Goal: Task Accomplishment & Management: Complete application form

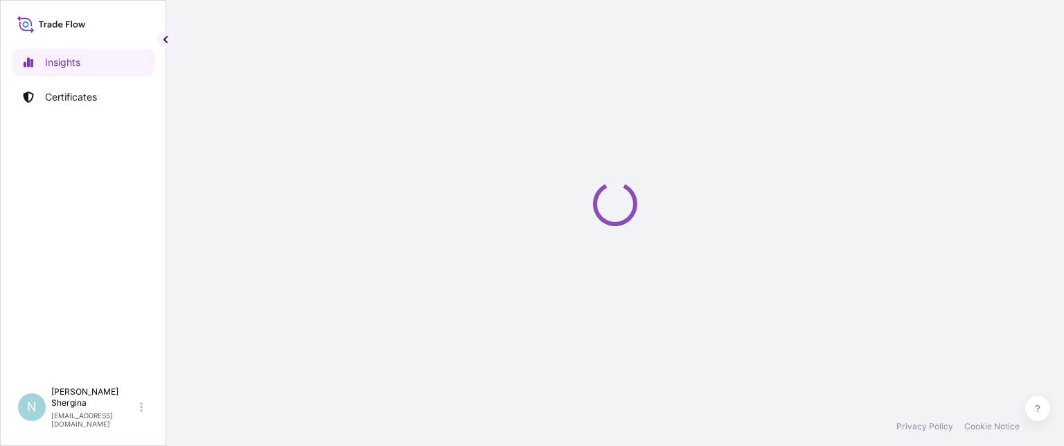
select select "2025"
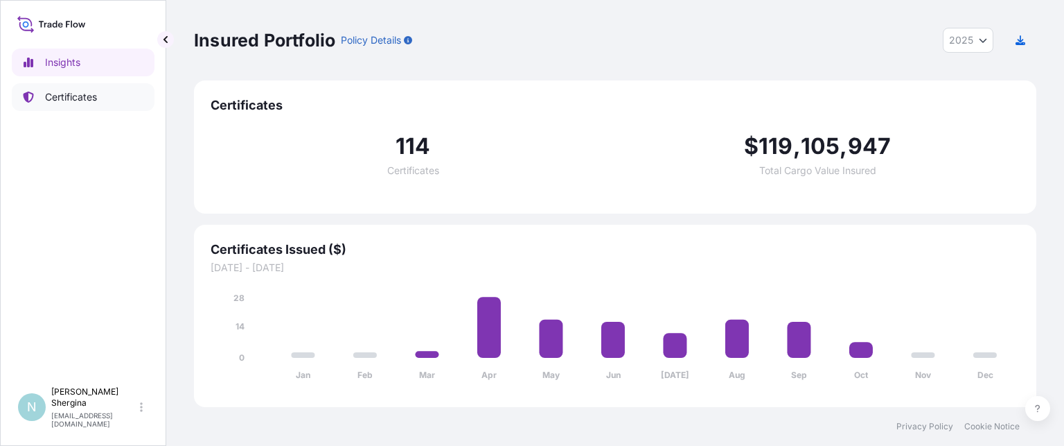
click at [68, 100] on p "Certificates" at bounding box center [71, 97] width 52 height 14
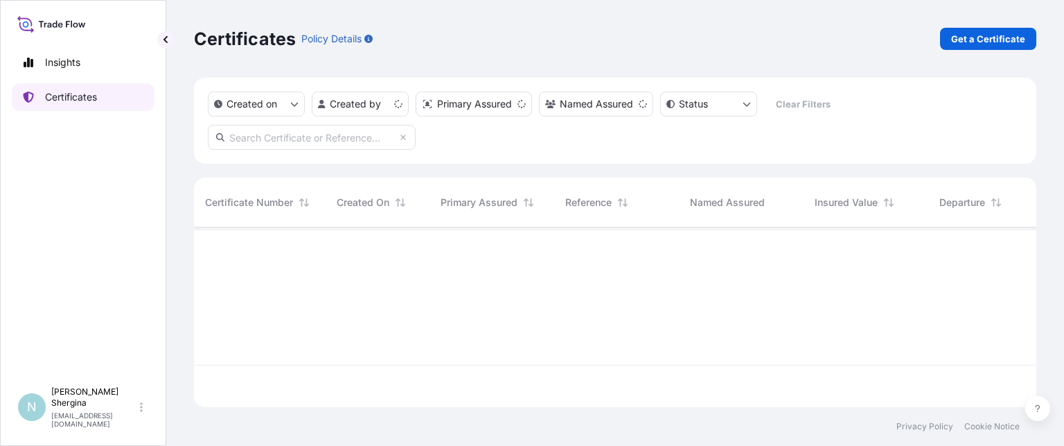
scroll to position [177, 832]
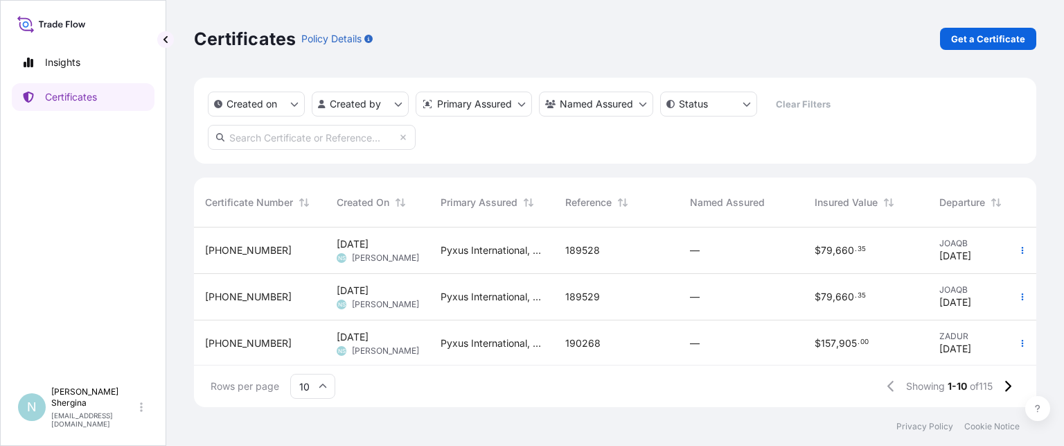
click at [277, 137] on input "text" at bounding box center [312, 137] width 208 height 25
paste input "189824"
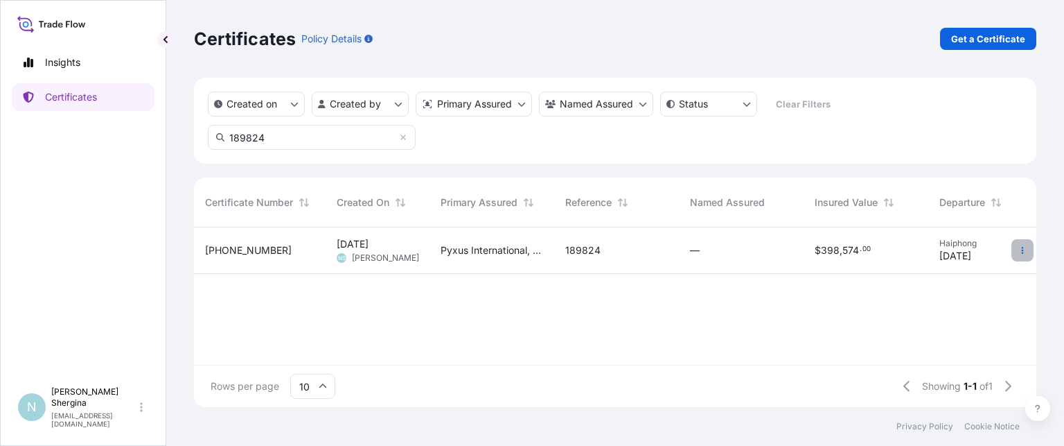
type input "189824"
click at [1017, 247] on button "button" at bounding box center [1023, 250] width 22 height 22
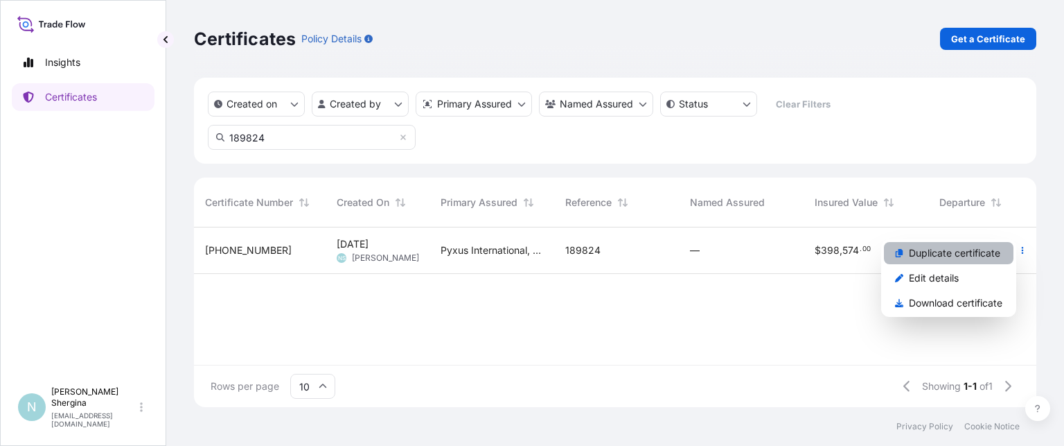
click at [992, 254] on p "Duplicate certificate" at bounding box center [954, 253] width 91 height 14
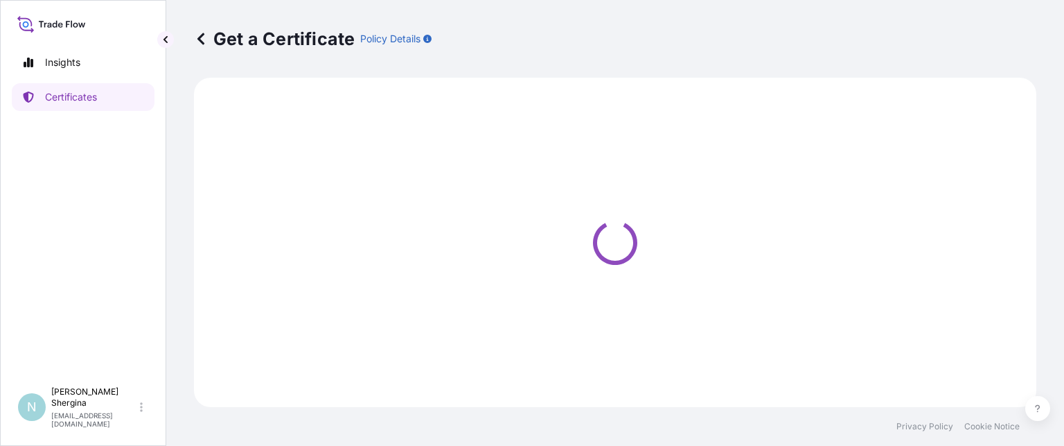
select select "Ocean Vessel"
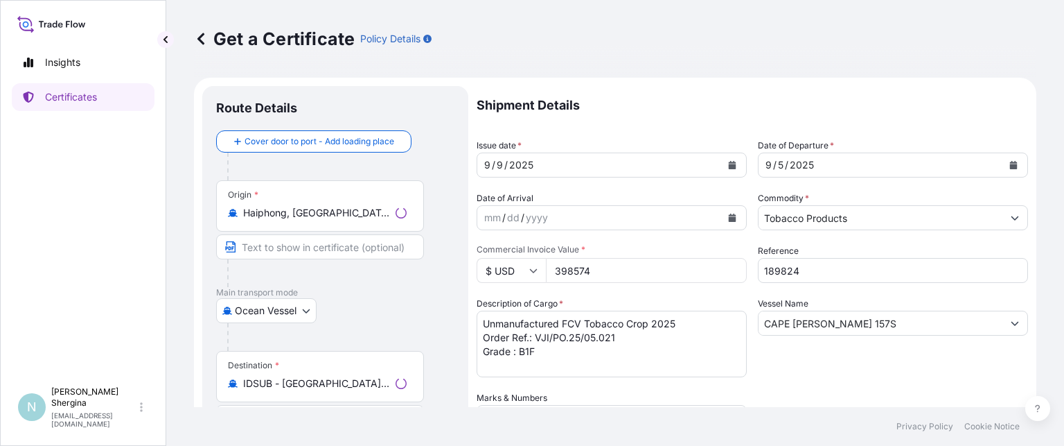
select select "31548"
drag, startPoint x: 805, startPoint y: 270, endPoint x: 667, endPoint y: 261, distance: 138.3
click at [673, 263] on div "Shipment Details Issue date * 9 / 9 / 2025 Date of Departure * 9 / 5 / 2025 Dat…" at bounding box center [753, 390] width 552 height 608
paste input "90728"
type input "190728"
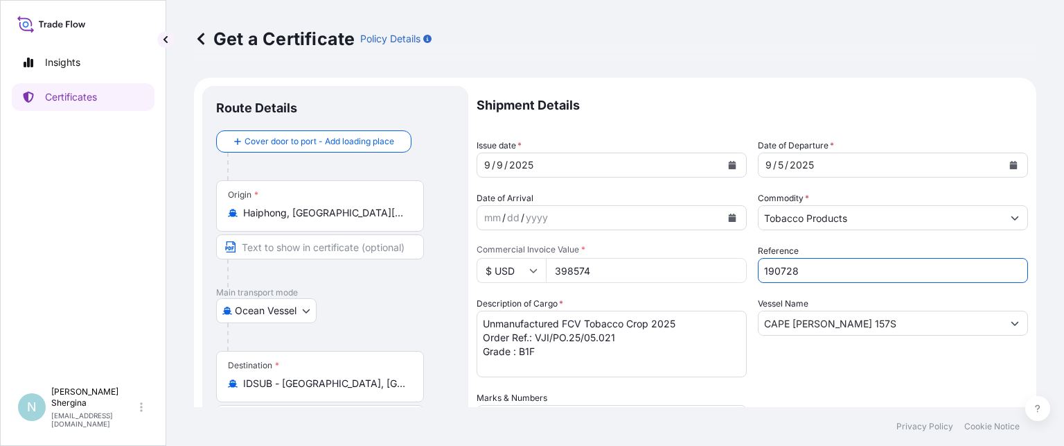
click at [728, 161] on icon "Calendar" at bounding box center [732, 165] width 8 height 8
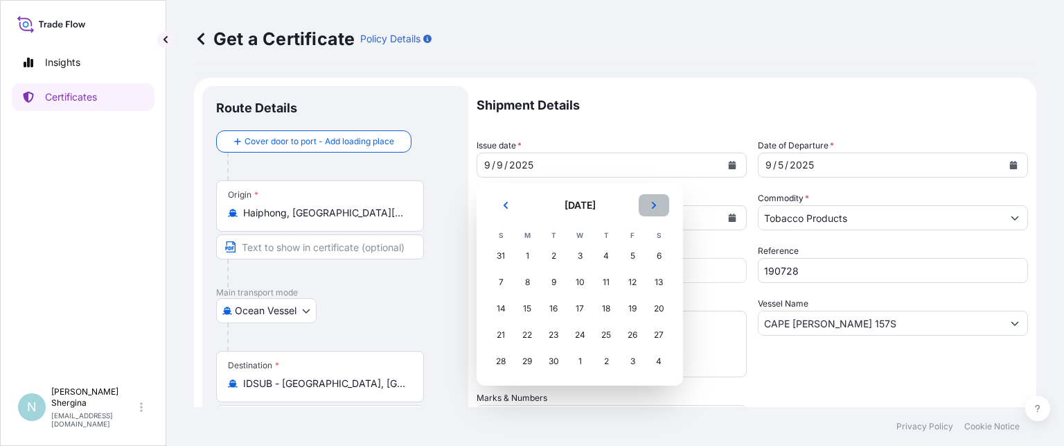
click at [654, 206] on icon "Next" at bounding box center [654, 205] width 4 height 7
click at [554, 283] on div "7" at bounding box center [553, 282] width 25 height 25
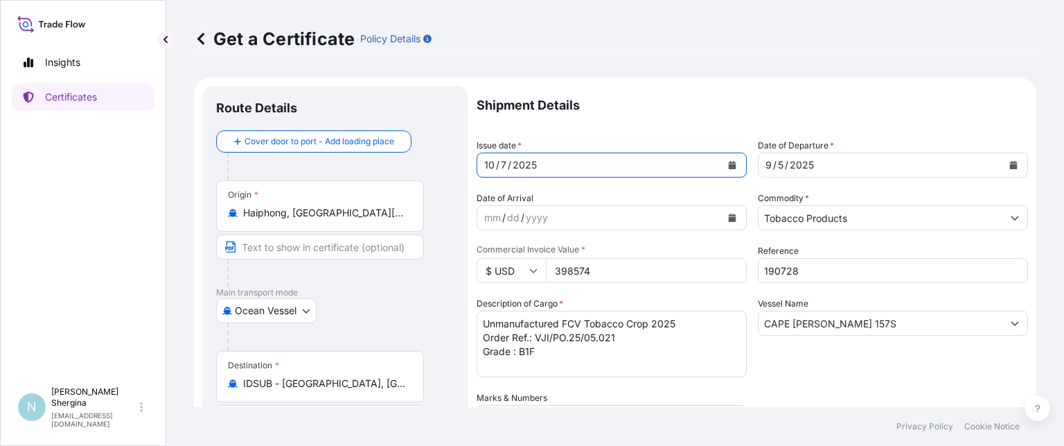
click at [1010, 166] on icon "Calendar" at bounding box center [1014, 165] width 8 height 8
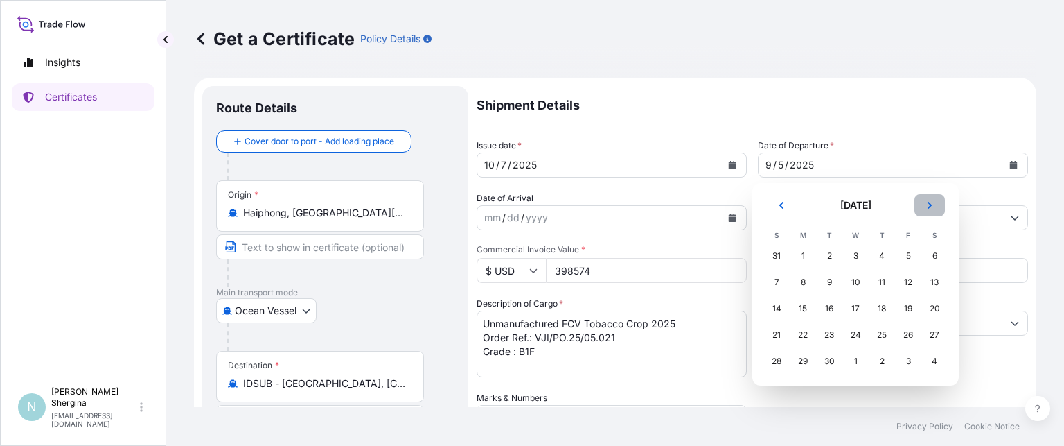
click at [930, 209] on icon "Next" at bounding box center [930, 205] width 8 height 8
click at [940, 255] on div "4" at bounding box center [934, 255] width 25 height 25
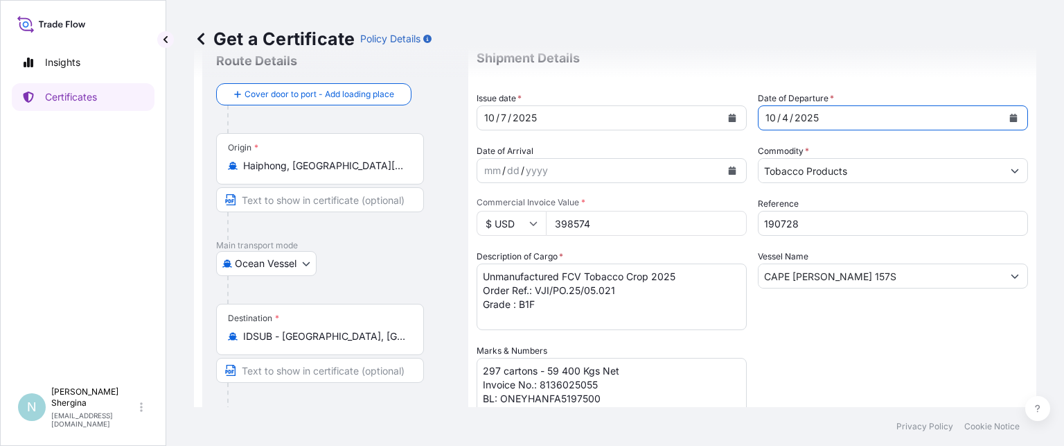
scroll to position [69, 0]
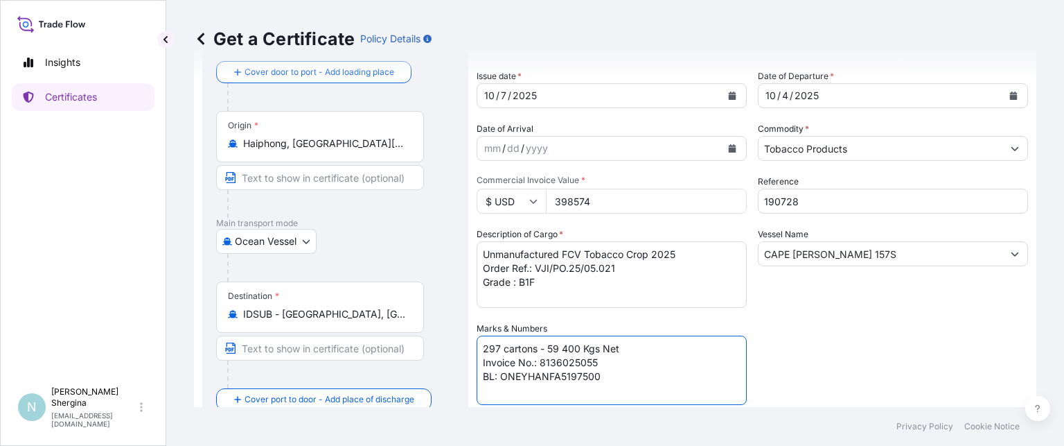
drag, startPoint x: 541, startPoint y: 361, endPoint x: 597, endPoint y: 361, distance: 56.8
click at [597, 361] on textarea "297 cartons - 59 400 Kgs Net Invoice No.: 8136025055 BL: ONEYHANFA5197500" at bounding box center [612, 369] width 270 height 69
paste textarea "304"
drag, startPoint x: 502, startPoint y: 375, endPoint x: 597, endPoint y: 371, distance: 94.3
click at [597, 371] on textarea "297 cartons - 59 400 Kgs Net Invoice No.: 8136025055 BL: ONEYHANFA5197500" at bounding box center [612, 369] width 270 height 69
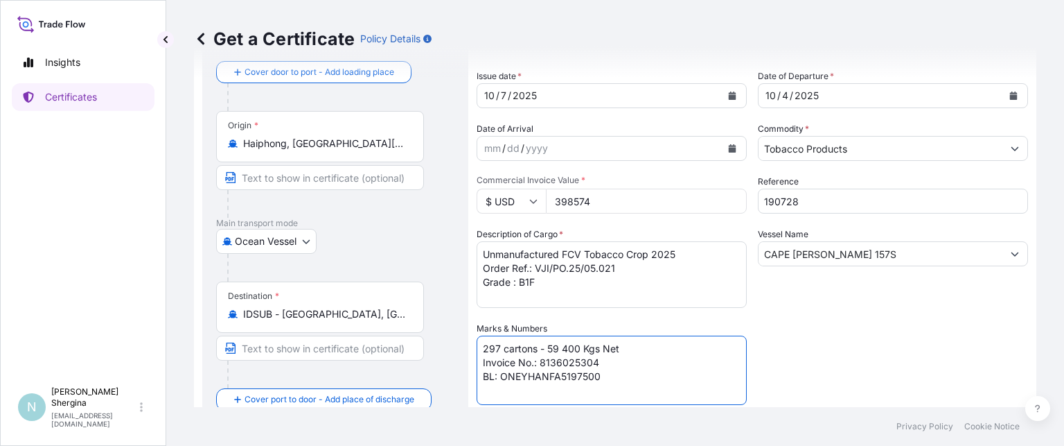
paste textarea "B87039"
type textarea "297 cartons - 59 400 Kgs Net Invoice No.: 8136025304 BL: ONEYHANFB8703900"
click at [871, 348] on div "Shipment Details Issue date * 10 / 7 / 2025 Date of Departure * 10 / 4 / 2025 D…" at bounding box center [753, 321] width 552 height 608
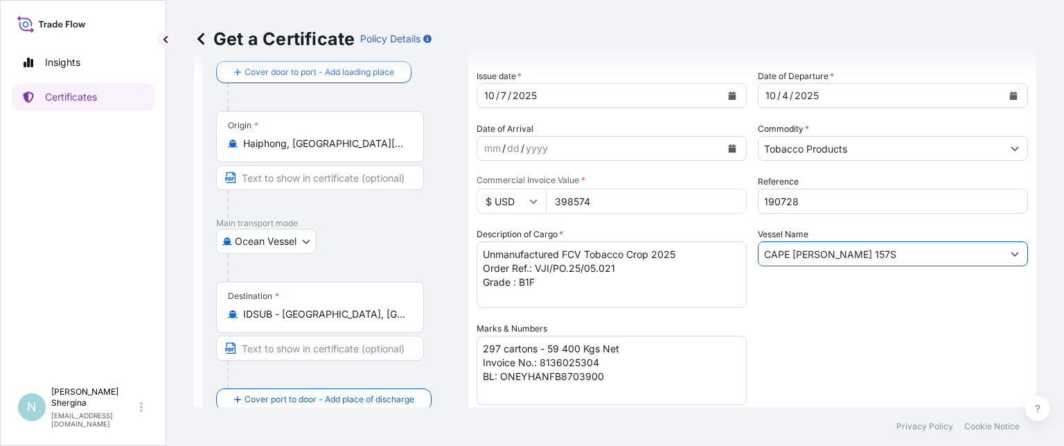
drag, startPoint x: 859, startPoint y: 254, endPoint x: 714, endPoint y: 253, distance: 144.8
click at [715, 253] on div "Shipment Details Issue date * 10 / 7 / 2025 Date of Departure * 10 / 4 / 2025 D…" at bounding box center [753, 321] width 552 height 608
paste input "STRAITS CITY 0008"
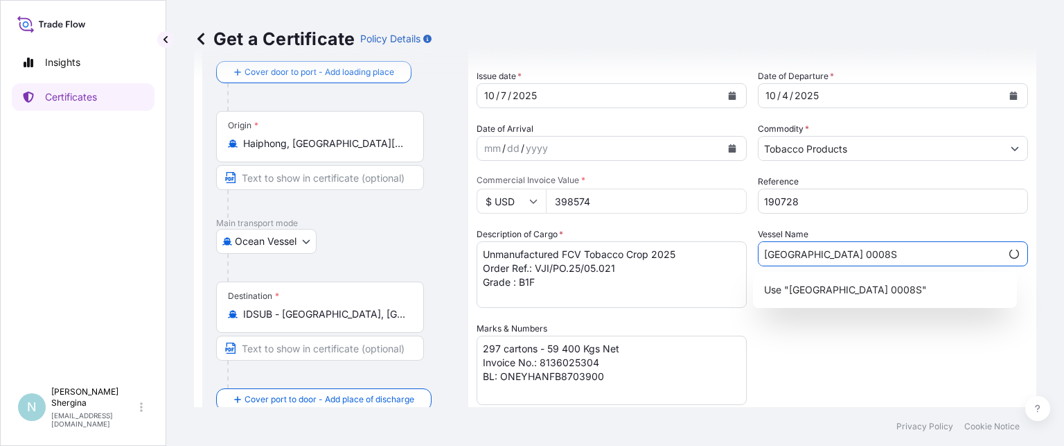
type input "STRAITS CITY 0008S"
click at [815, 387] on div "Shipment Details Issue date * 10 / 7 / 2025 Date of Departure * 10 / 4 / 2025 D…" at bounding box center [753, 321] width 552 height 608
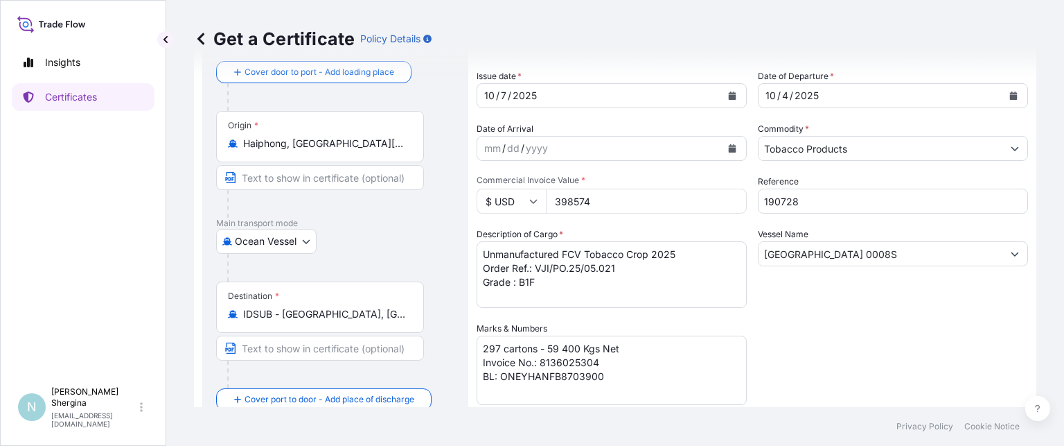
click at [815, 387] on div "Shipment Details Issue date * 10 / 7 / 2025 Date of Departure * 10 / 4 / 2025 D…" at bounding box center [753, 321] width 552 height 608
click at [873, 373] on div "Shipment Details Issue date * 10 / 7 / 2025 Date of Departure * 10 / 4 / 2025 D…" at bounding box center [753, 321] width 552 height 608
click at [909, 365] on div "Shipment Details Issue date * 10 / 7 / 2025 Date of Departure * 10 / 4 / 2025 D…" at bounding box center [753, 321] width 552 height 608
click at [961, 356] on div "Shipment Details Issue date * 10 / 7 / 2025 Date of Departure * 10 / 4 / 2025 D…" at bounding box center [753, 321] width 552 height 608
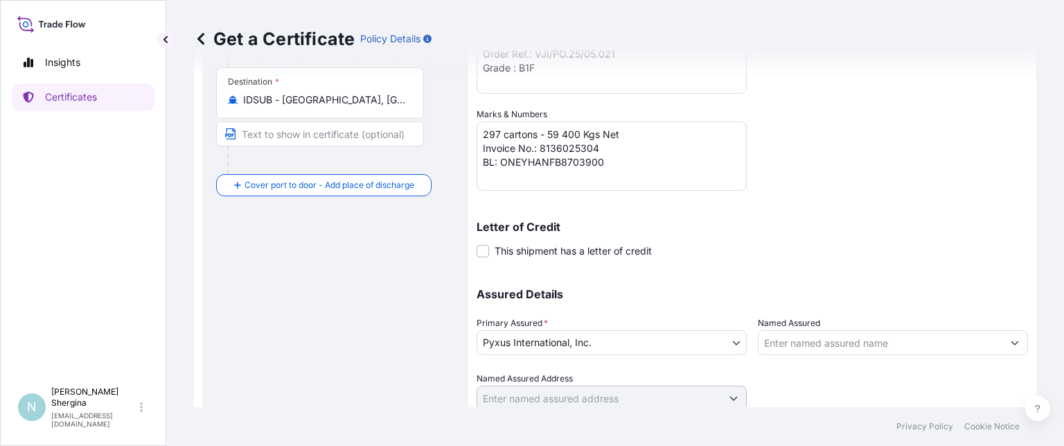
scroll to position [333, 0]
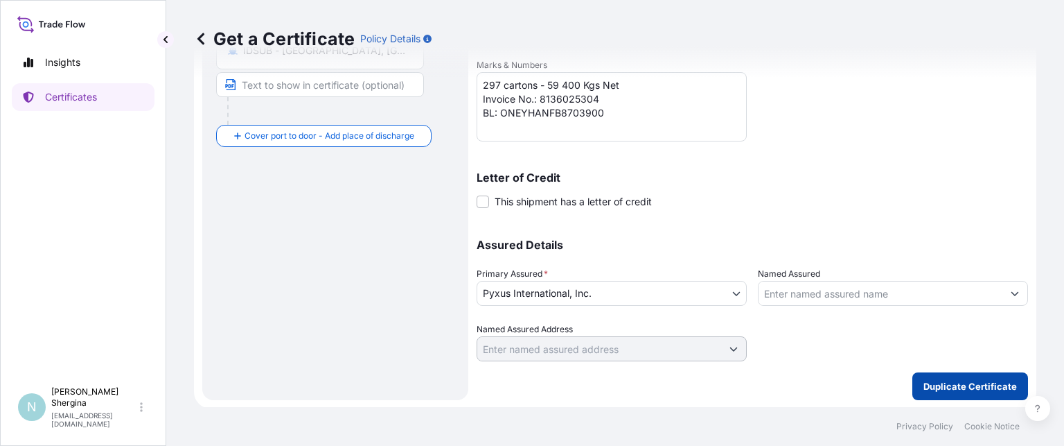
click at [968, 381] on p "Duplicate Certificate" at bounding box center [971, 386] width 94 height 14
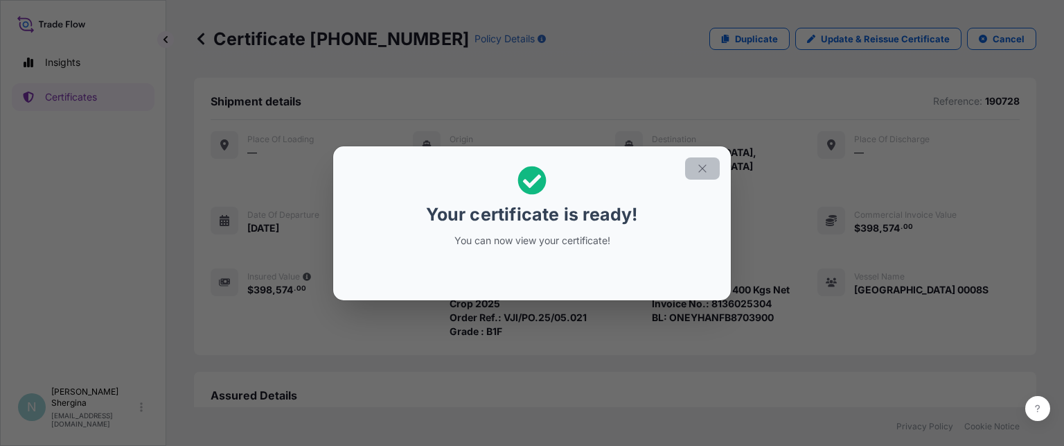
click at [706, 167] on icon "button" at bounding box center [702, 168] width 12 height 12
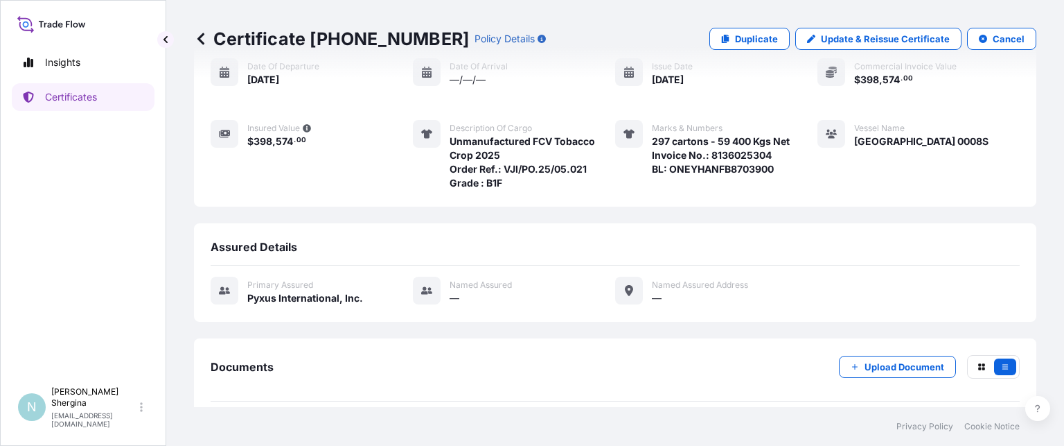
scroll to position [191, 0]
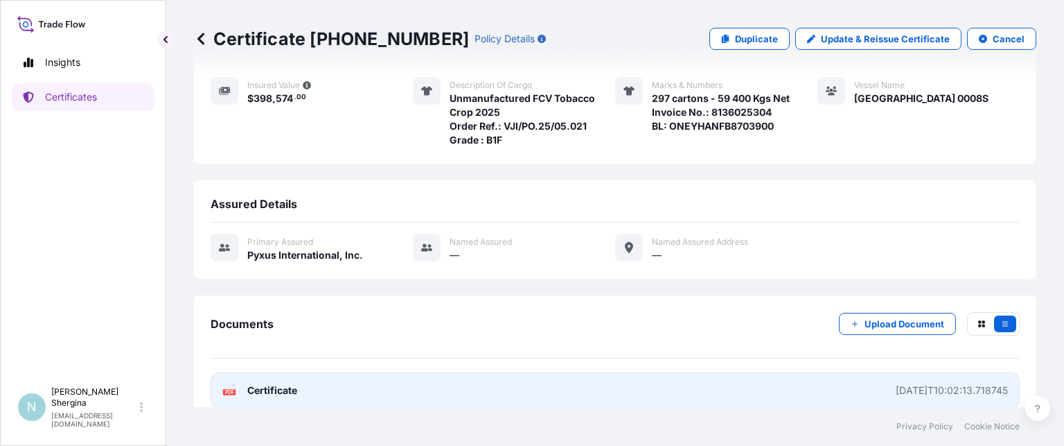
click at [954, 383] on div "2025-10-07T10:02:13.718745" at bounding box center [952, 390] width 112 height 14
